Goal: Navigation & Orientation: Find specific page/section

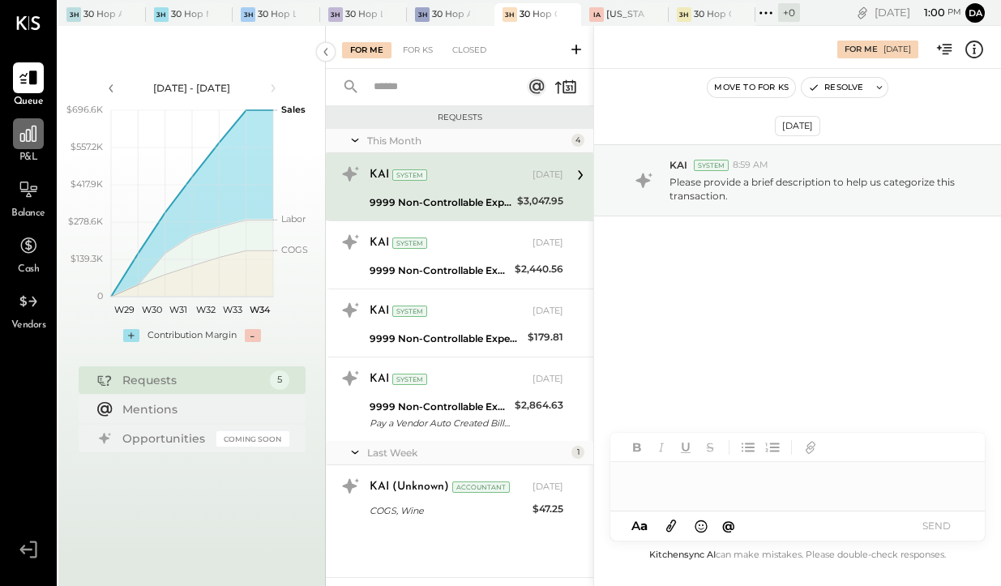
click at [30, 142] on icon at bounding box center [28, 133] width 21 height 21
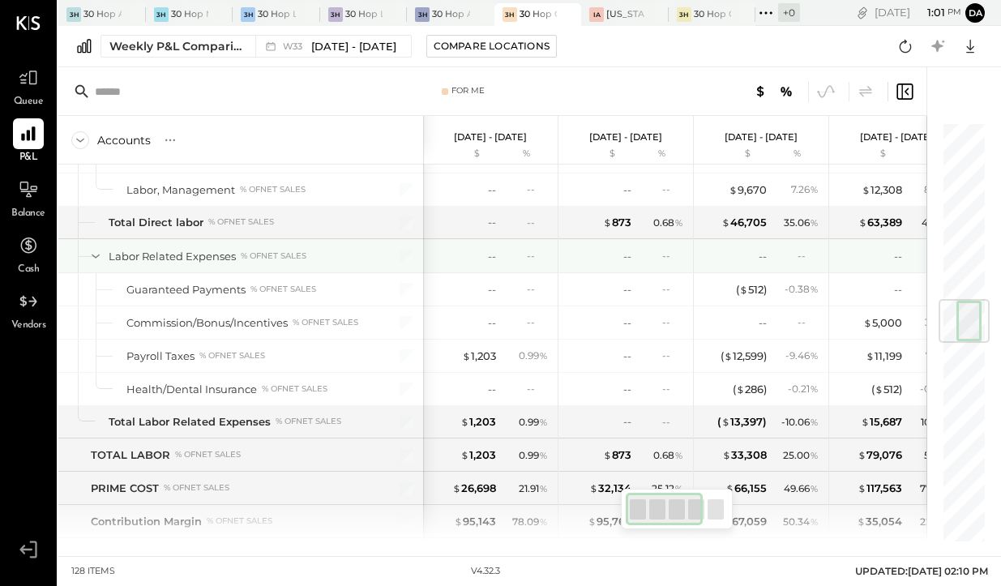
scroll to position [1518, 0]
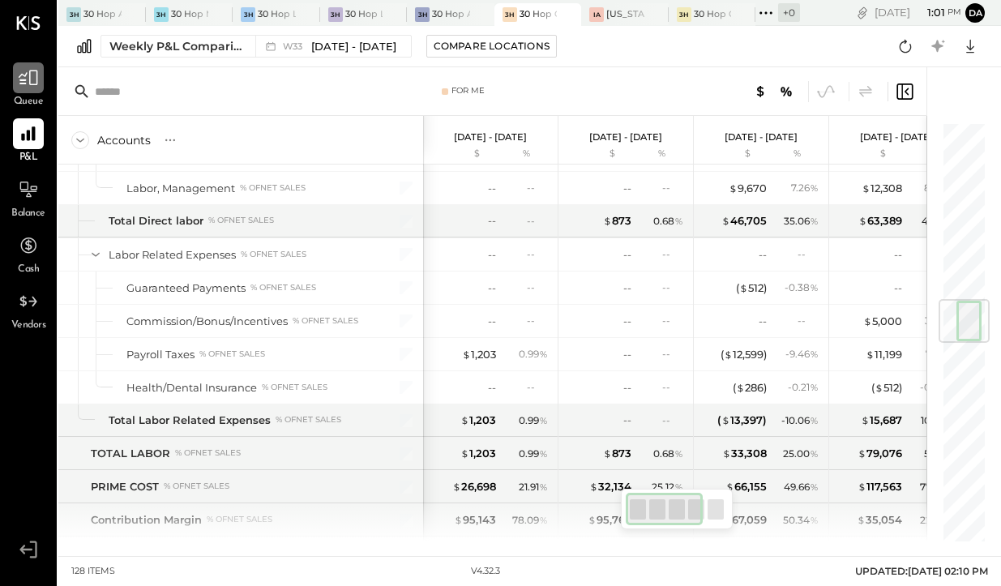
click at [31, 87] on icon at bounding box center [28, 77] width 21 height 21
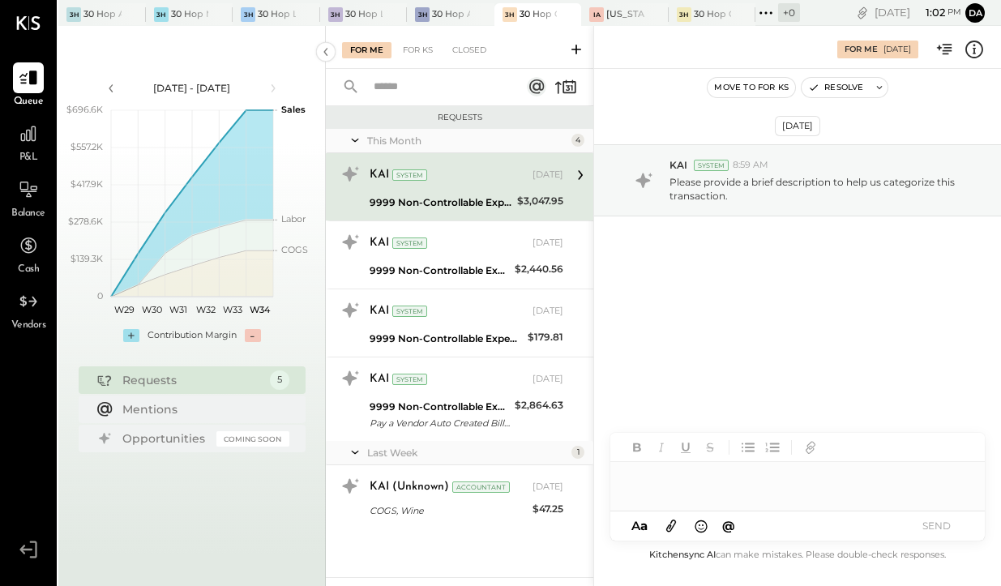
click at [422, 198] on div "9999 Non-Controllable Expenses:Other Income and Expenses:To Be Classified P&L" at bounding box center [441, 203] width 143 height 16
click at [944, 41] on icon at bounding box center [945, 49] width 21 height 21
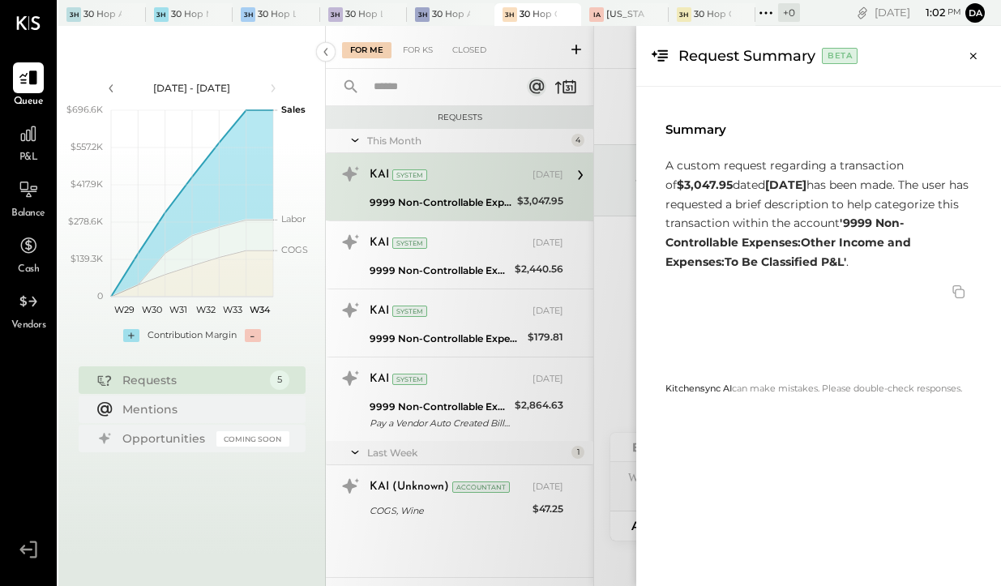
click at [462, 236] on div "For Me For KS Closed Requests This Month 4 KAI System [DATE] 9999 Non-Controlla…" at bounding box center [663, 306] width 675 height 560
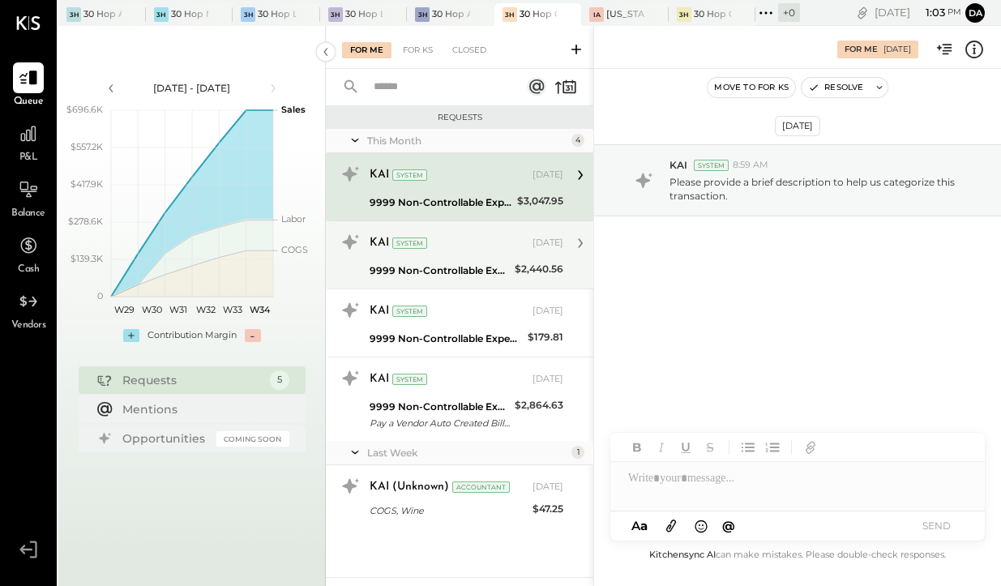
click at [490, 269] on div "9999 Non-Controllable Expenses:Other Income and Expenses:To Be Classified P&L" at bounding box center [440, 271] width 140 height 16
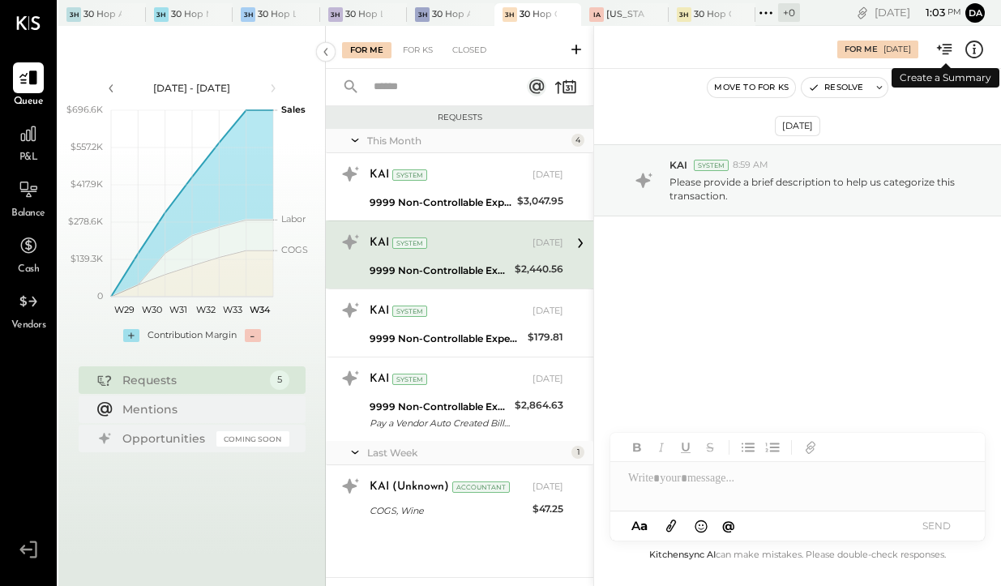
click at [952, 50] on icon at bounding box center [945, 49] width 21 height 21
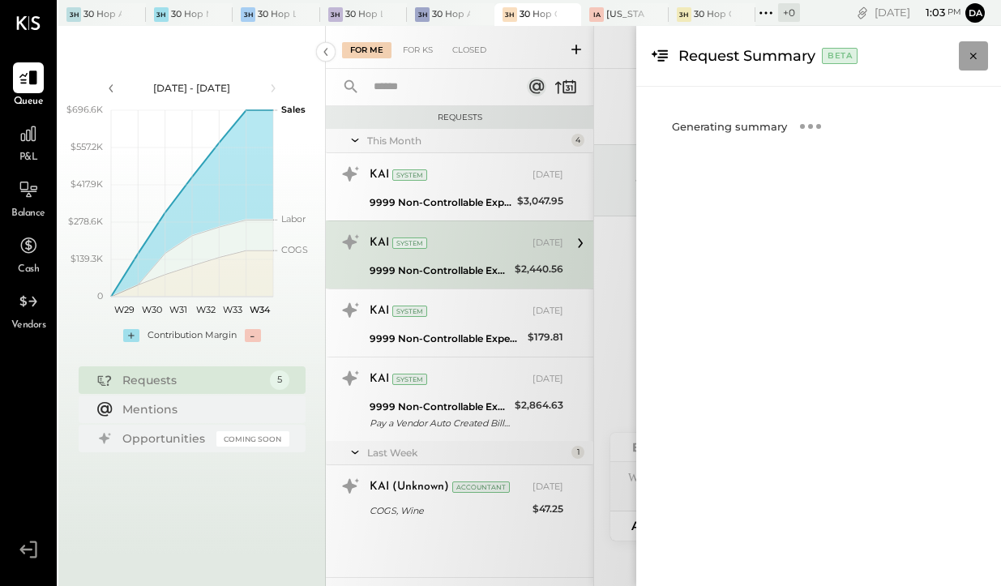
click at [981, 58] on icon "Close panel" at bounding box center [973, 56] width 16 height 16
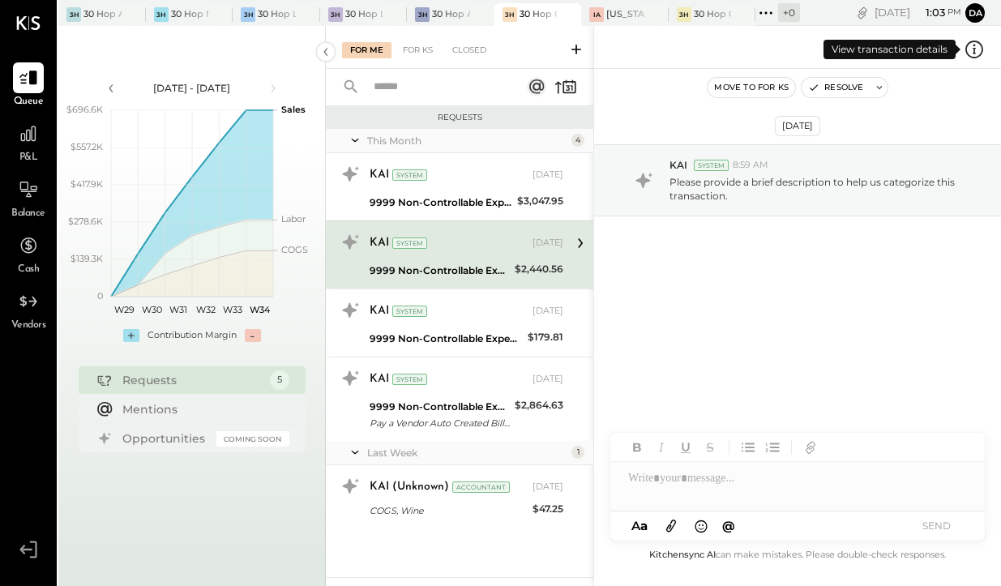
click at [981, 58] on icon at bounding box center [974, 49] width 21 height 21
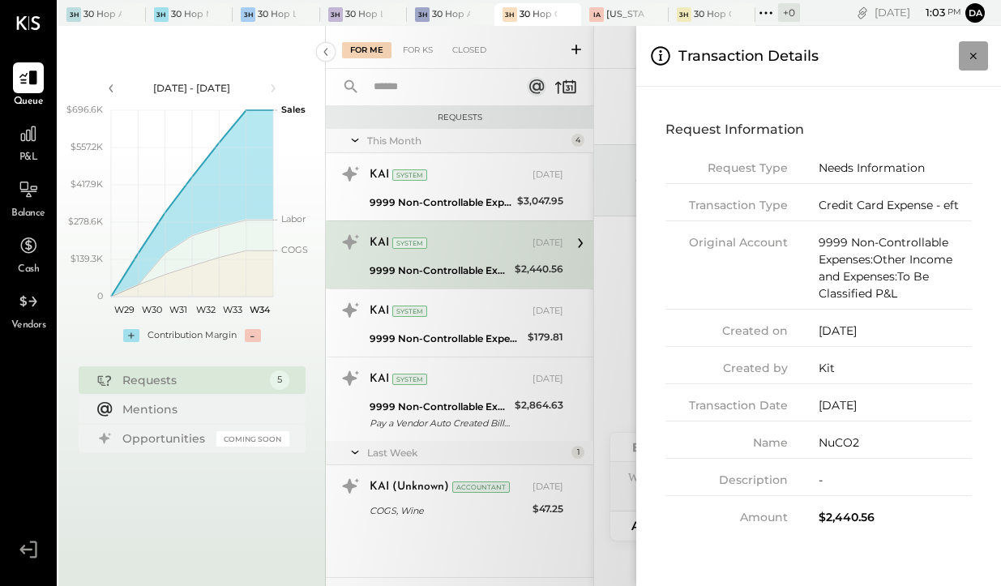
click at [974, 56] on icon "Close panel" at bounding box center [973, 56] width 16 height 16
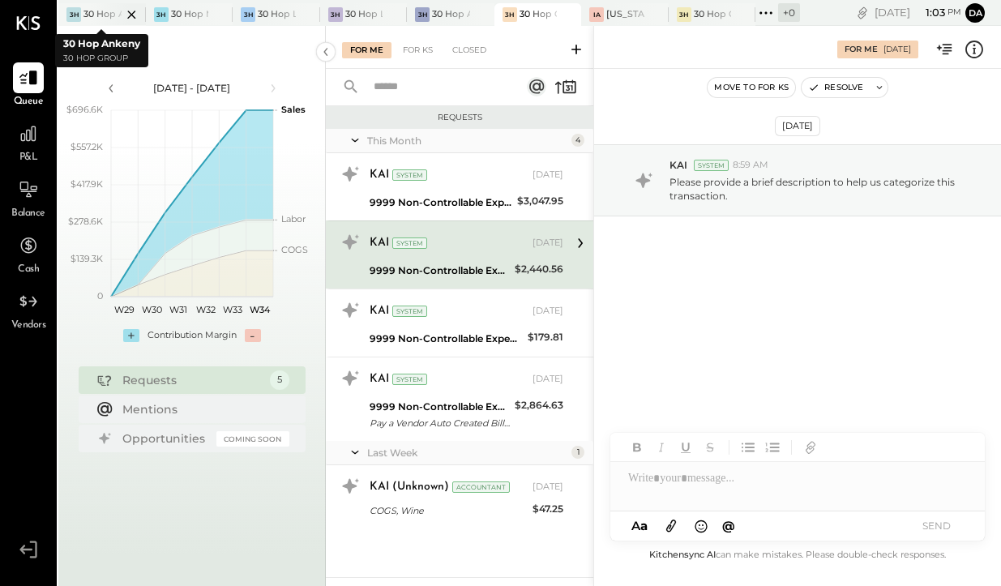
click at [103, 17] on div at bounding box center [117, 14] width 57 height 22
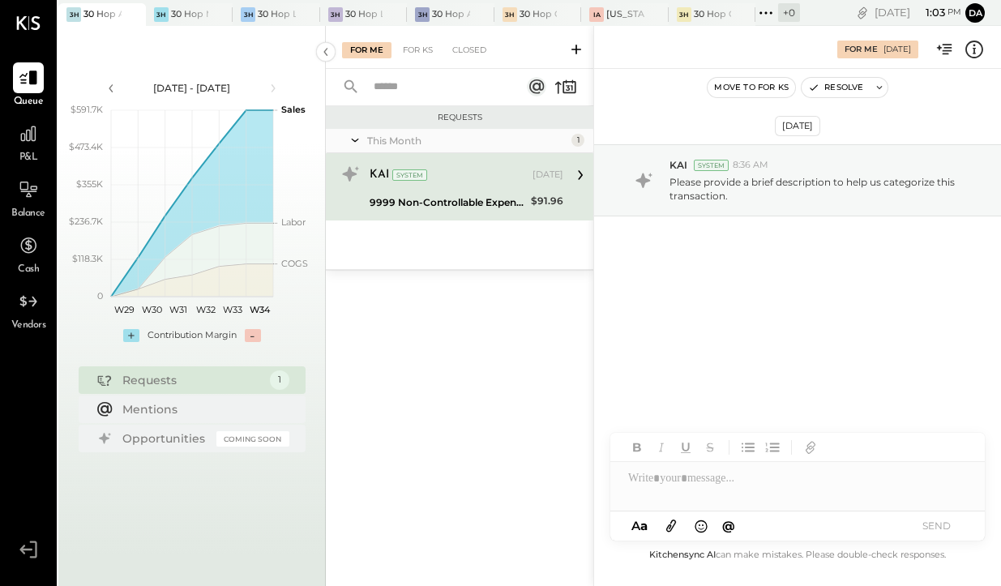
click at [979, 47] on icon at bounding box center [974, 49] width 21 height 21
click at [492, 459] on div "For Me For KS Closed Requests This Month 1 KAI System [DATE] 9999 Non-Controlla…" at bounding box center [663, 306] width 675 height 560
click at [436, 20] on div "30 Hop Ankeny" at bounding box center [451, 14] width 38 height 13
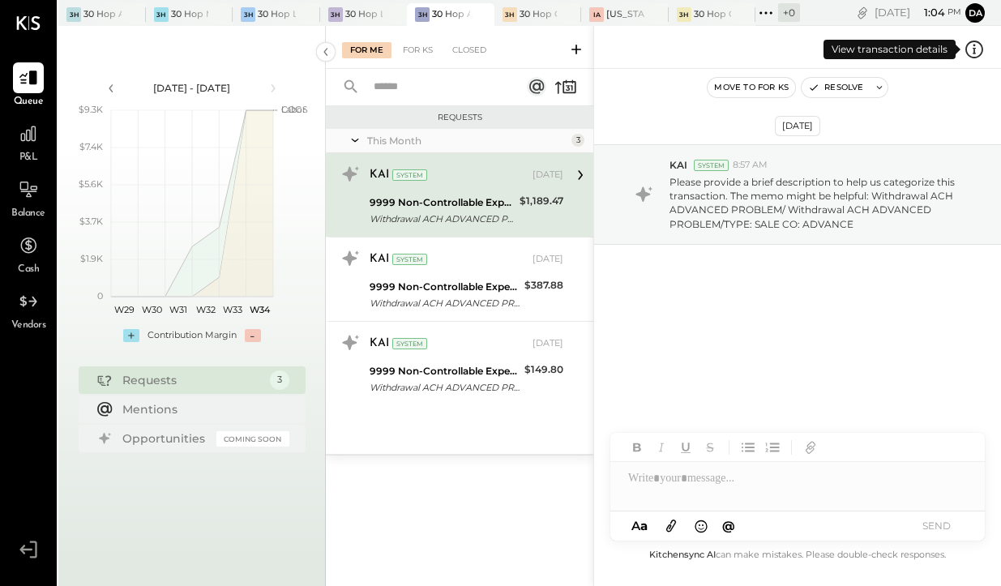
click at [969, 45] on icon at bounding box center [974, 49] width 21 height 21
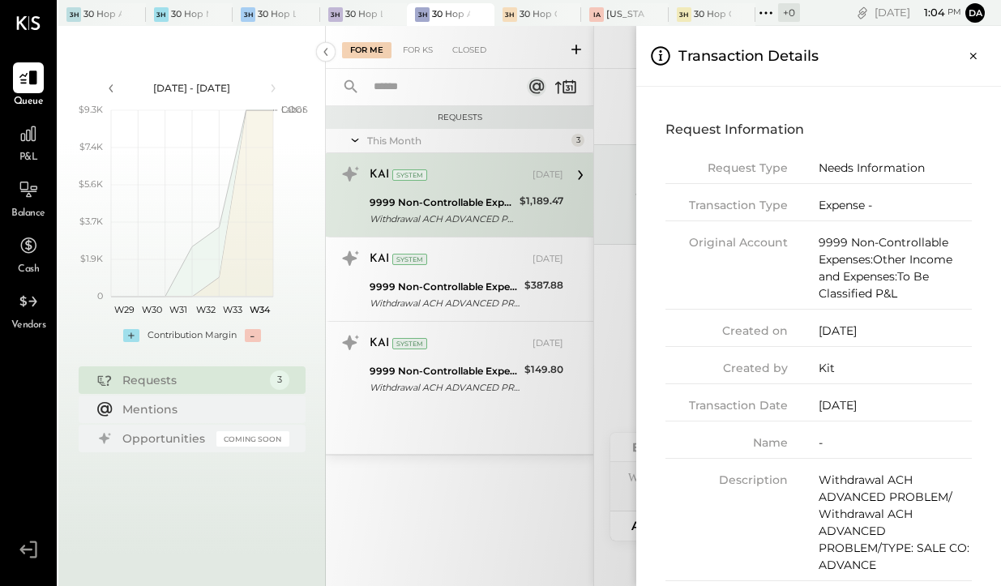
scroll to position [54, 0]
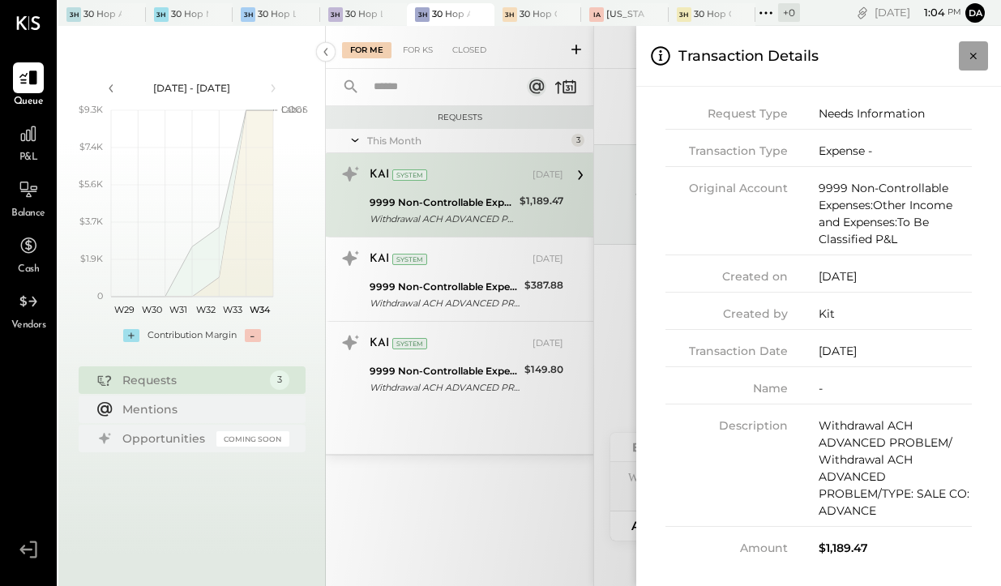
click at [973, 59] on icon "Close panel" at bounding box center [973, 56] width 16 height 16
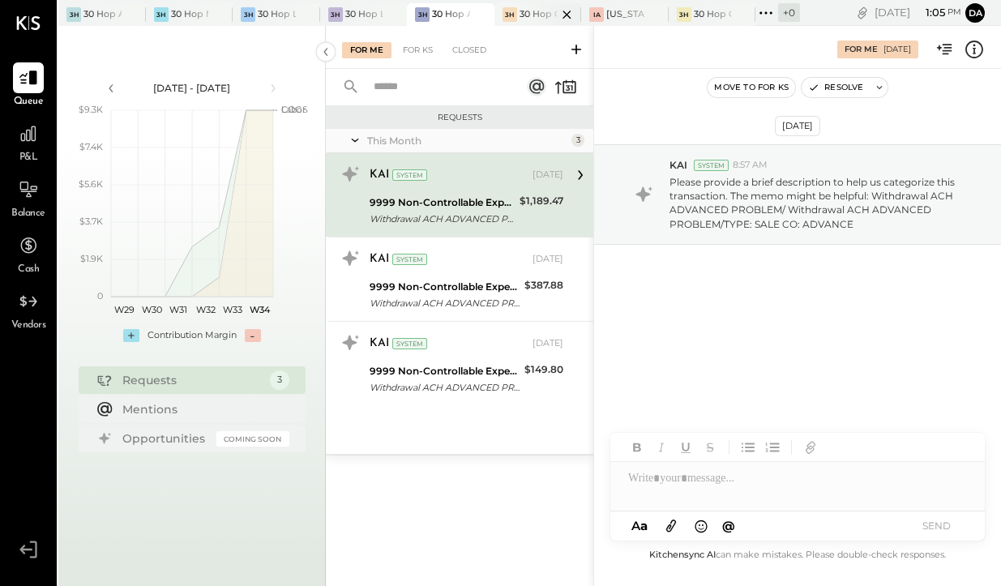
click at [535, 23] on div at bounding box center [552, 14] width 57 height 22
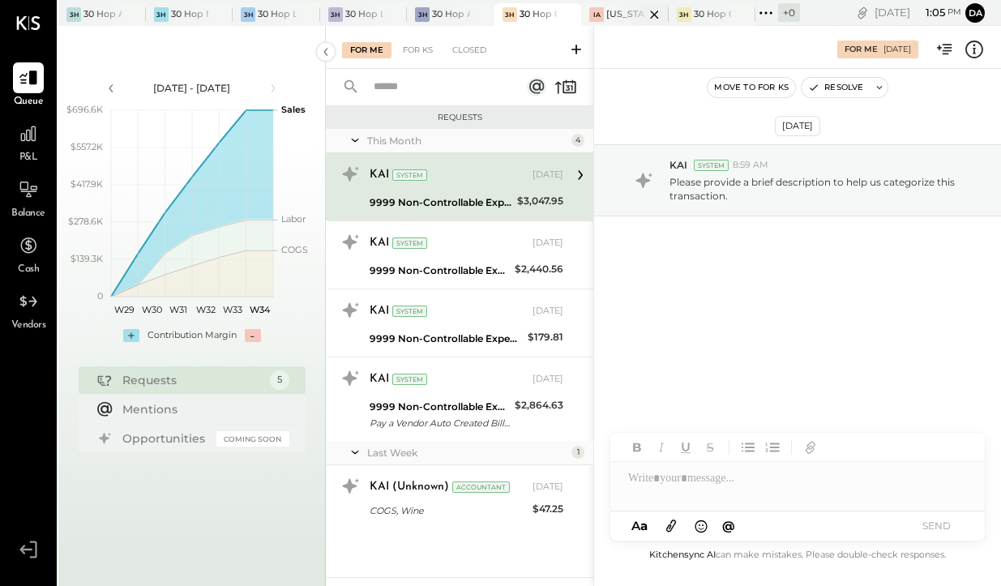
click at [624, 22] on div at bounding box center [640, 14] width 57 height 22
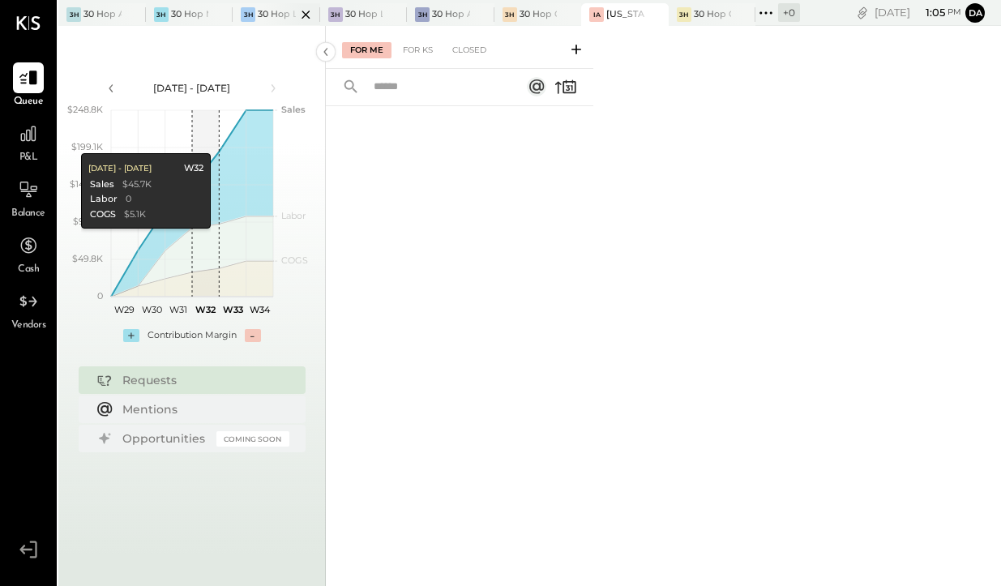
click at [269, 14] on div at bounding box center [291, 14] width 57 height 22
